Goal: Find specific page/section: Find specific page/section

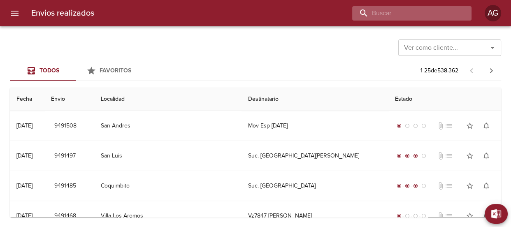
click at [433, 16] on input "buscar" at bounding box center [404, 13] width 105 height 14
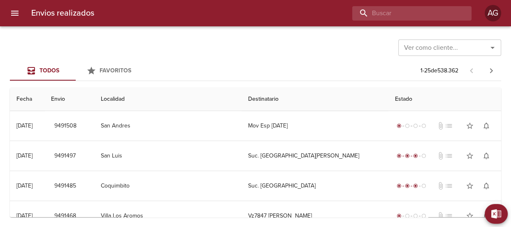
paste input "9446603"
type input "9446603"
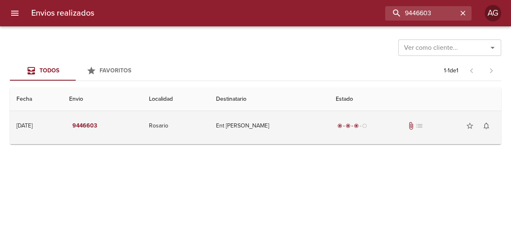
click at [255, 132] on td "Ent [PERSON_NAME]" at bounding box center [269, 126] width 120 height 30
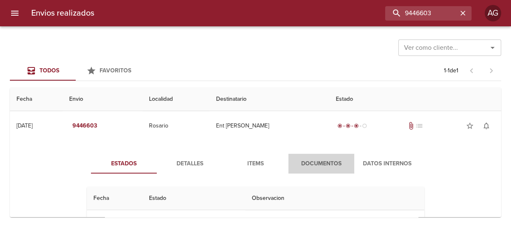
click at [304, 162] on span "Documentos" at bounding box center [321, 164] width 56 height 10
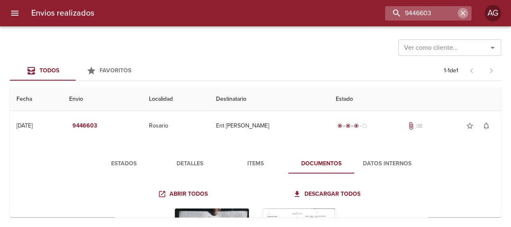
click at [460, 12] on icon "button" at bounding box center [463, 13] width 8 height 8
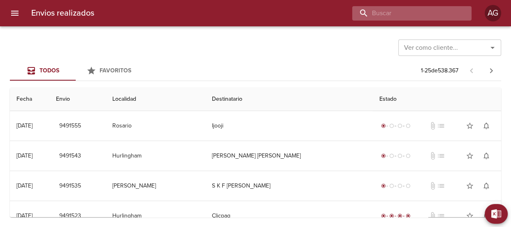
click at [416, 12] on input "buscar" at bounding box center [404, 13] width 105 height 14
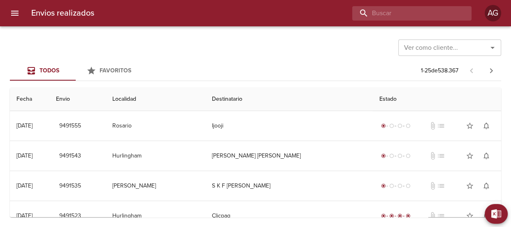
paste input "9481288"
type input "9481288"
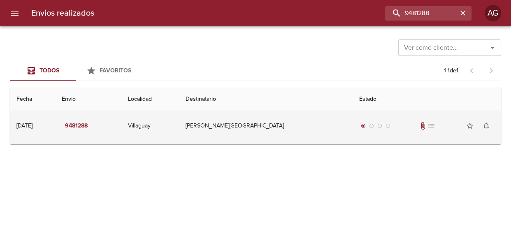
click at [309, 133] on td "[PERSON_NAME][GEOGRAPHIC_DATA]" at bounding box center [266, 126] width 174 height 30
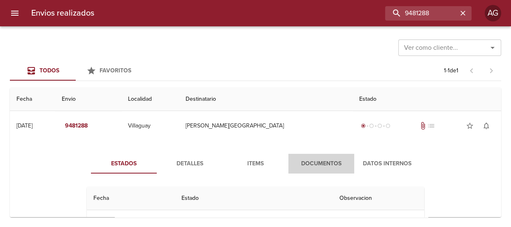
click at [317, 163] on span "Documentos" at bounding box center [321, 164] width 56 height 10
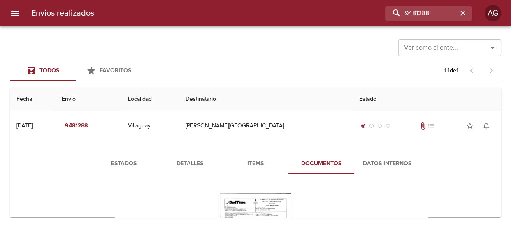
scroll to position [74, 0]
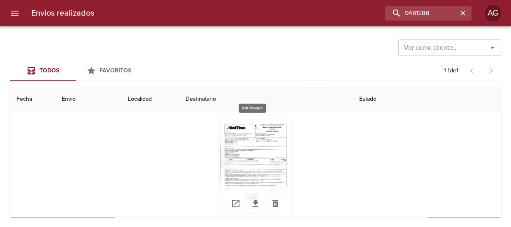
click at [270, 163] on div "Tabla de envíos del cliente" at bounding box center [255, 170] width 74 height 103
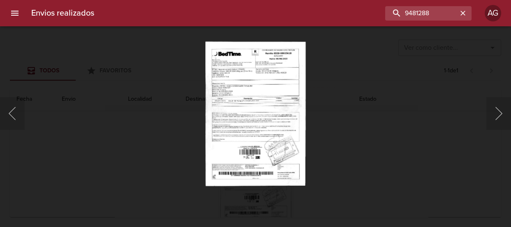
click at [335, 145] on div "Lightbox" at bounding box center [255, 113] width 511 height 227
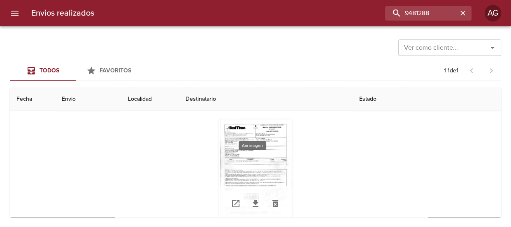
scroll to position [0, 0]
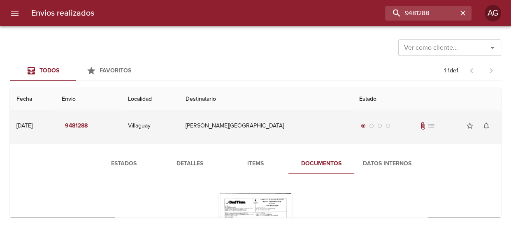
click at [251, 132] on td "[PERSON_NAME][GEOGRAPHIC_DATA]" at bounding box center [266, 126] width 174 height 30
